Goal: Understand process/instructions: Learn how to perform a task or action

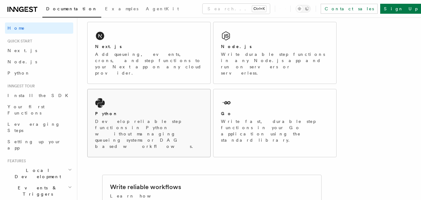
scroll to position [94, 0]
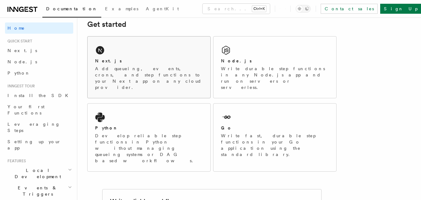
click at [122, 64] on div "Next.js" at bounding box center [149, 61] width 108 height 7
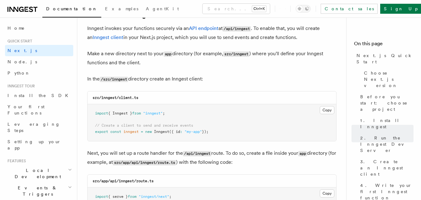
scroll to position [749, 0]
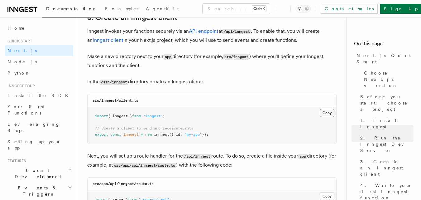
click at [326, 116] on button "Copy Copied" at bounding box center [327, 113] width 15 height 8
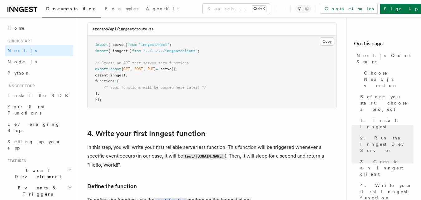
scroll to position [905, 0]
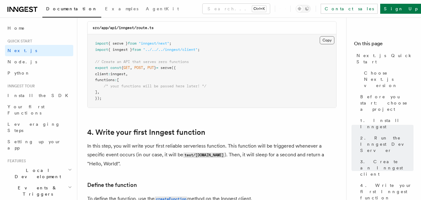
click at [328, 41] on button "Copy Copied" at bounding box center [327, 40] width 15 height 8
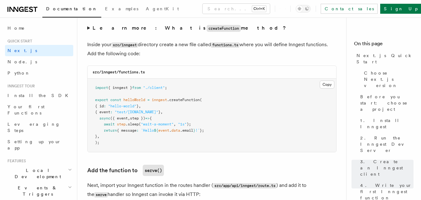
scroll to position [1123, 0]
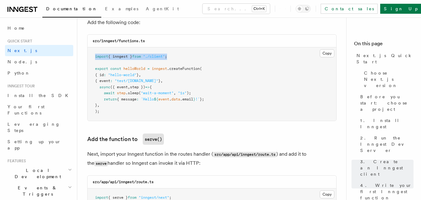
drag, startPoint x: 96, startPoint y: 55, endPoint x: 182, endPoint y: 49, distance: 86.9
click at [182, 49] on pre "import { inngest } from "./client" ; export const helloWorld = inngest .createF…" at bounding box center [212, 83] width 249 height 73
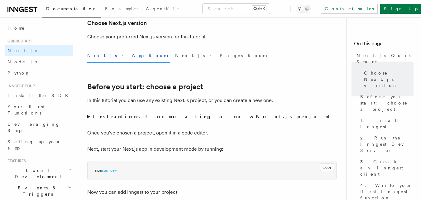
scroll to position [0, 0]
